Goal: Understand process/instructions: Learn how to perform a task or action

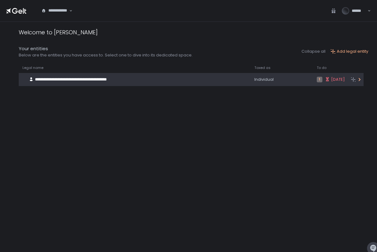
click at [326, 81] on icon at bounding box center [327, 79] width 3 height 4
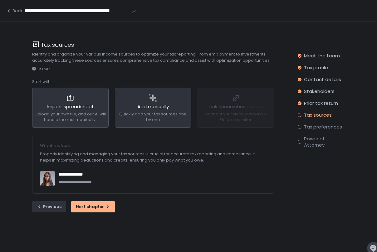
scroll to position [22, 0]
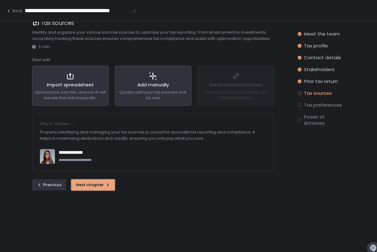
click at [88, 184] on div "Next chapter" at bounding box center [93, 185] width 34 height 6
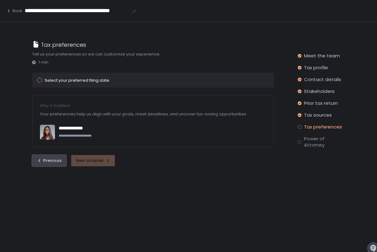
click at [48, 159] on div "Previous" at bounding box center [49, 161] width 25 height 6
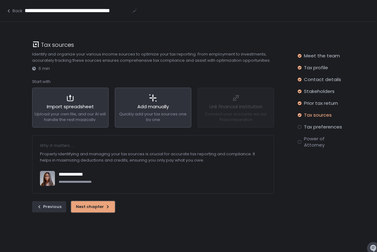
click at [95, 206] on div "Next chapter" at bounding box center [93, 207] width 34 height 6
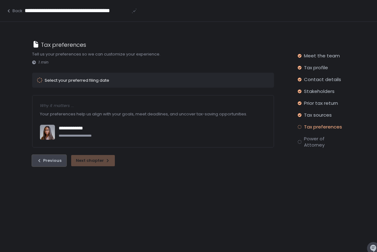
click at [47, 160] on div "Previous" at bounding box center [49, 161] width 25 height 6
